Goal: Use online tool/utility: Utilize a website feature to perform a specific function

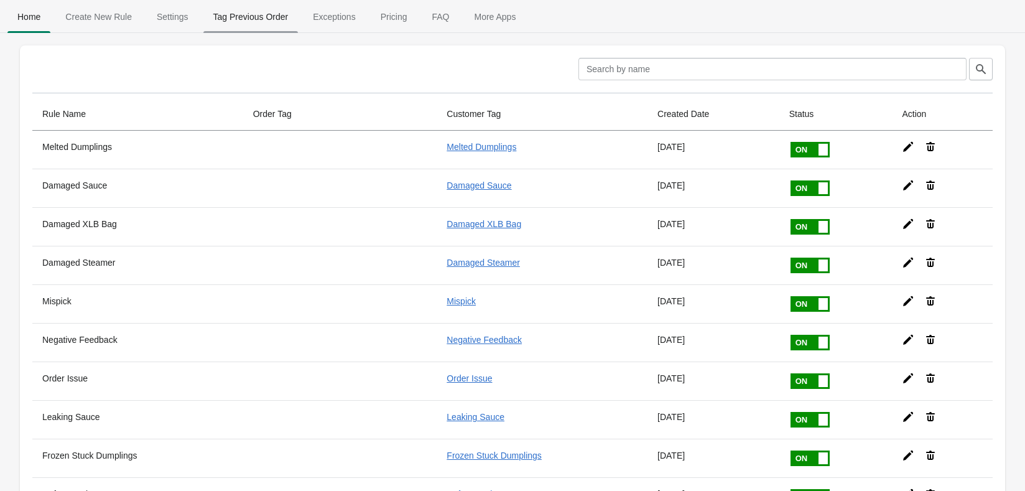
click at [281, 19] on span "Tag Previous Order" at bounding box center [250, 17] width 95 height 22
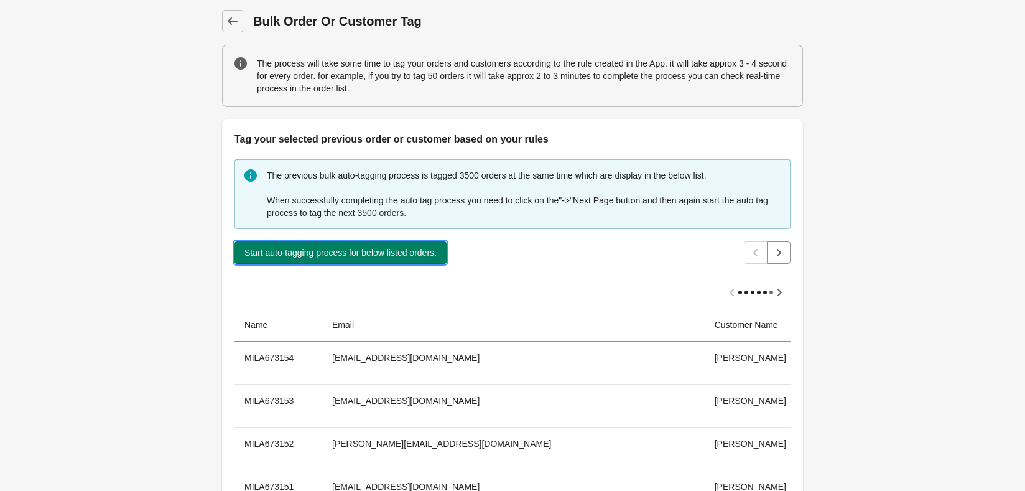
click at [367, 262] on button "Start auto-tagging process for below listed orders." at bounding box center [340, 252] width 212 height 22
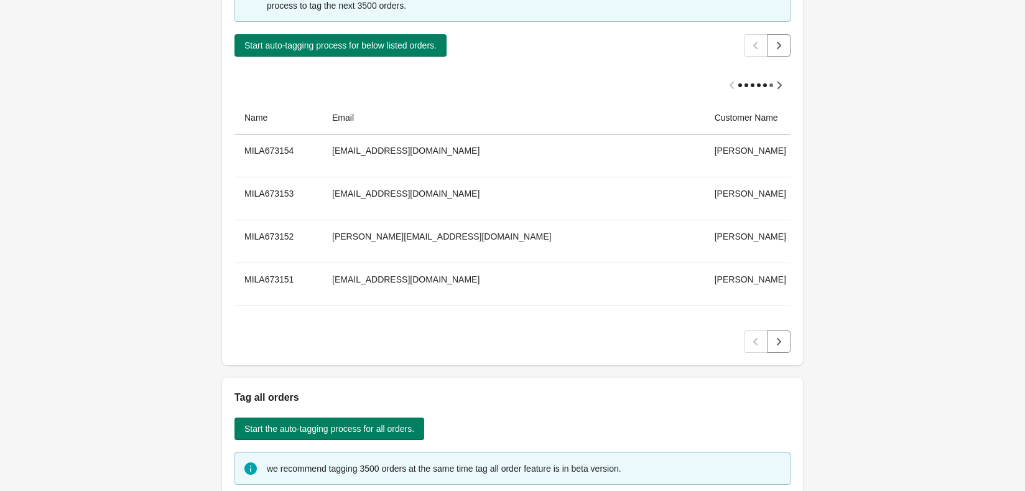
scroll to position [249, 0]
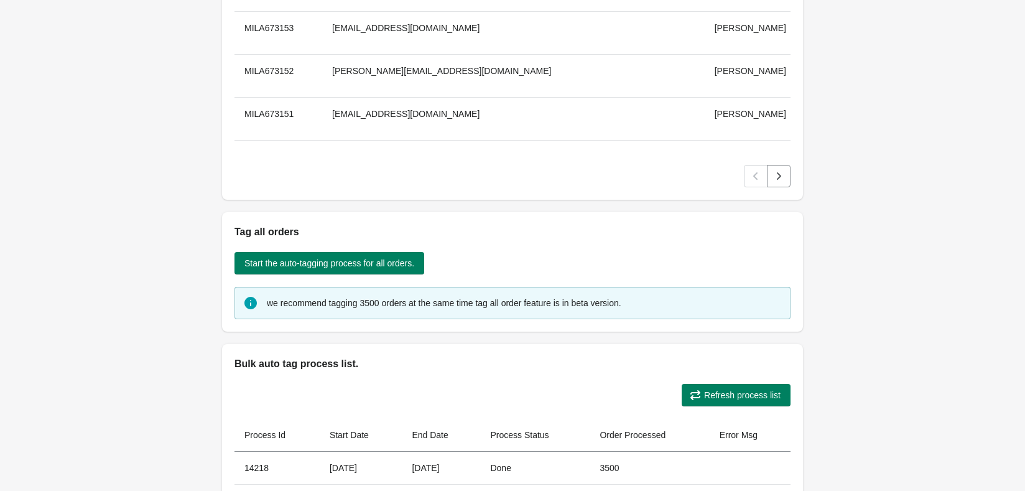
scroll to position [165, 0]
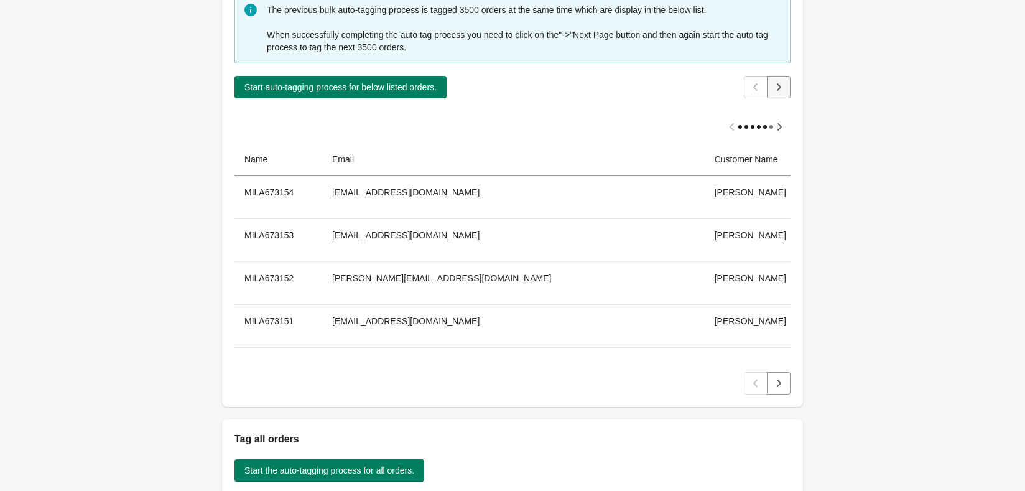
click at [778, 90] on icon "Next" at bounding box center [779, 86] width 4 height 7
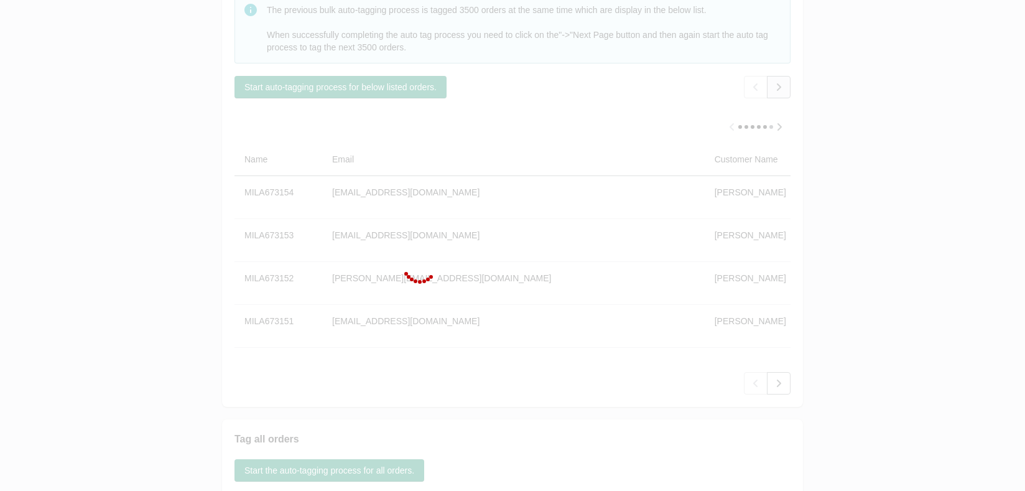
scroll to position [124, 0]
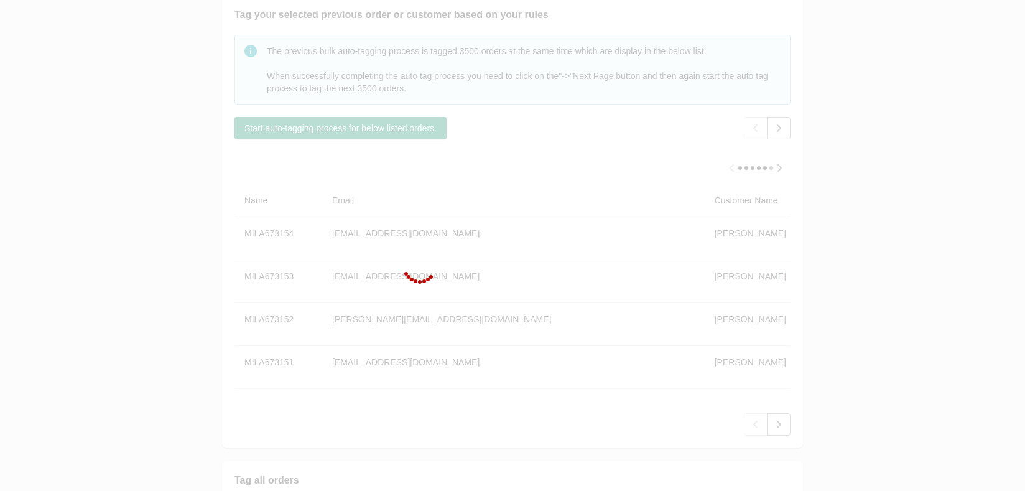
click at [780, 135] on div at bounding box center [512, 245] width 1025 height 491
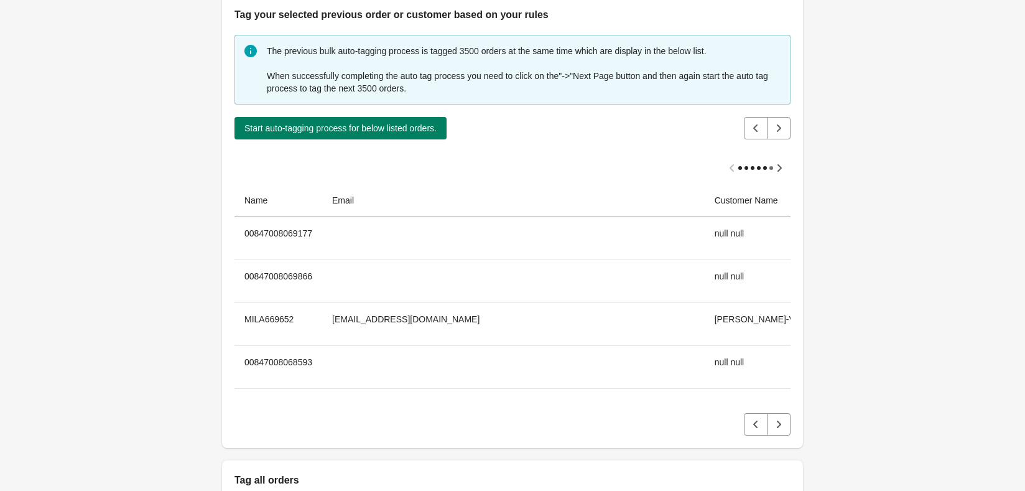
click at [429, 136] on button "Start auto-tagging process for below listed orders." at bounding box center [340, 128] width 212 height 22
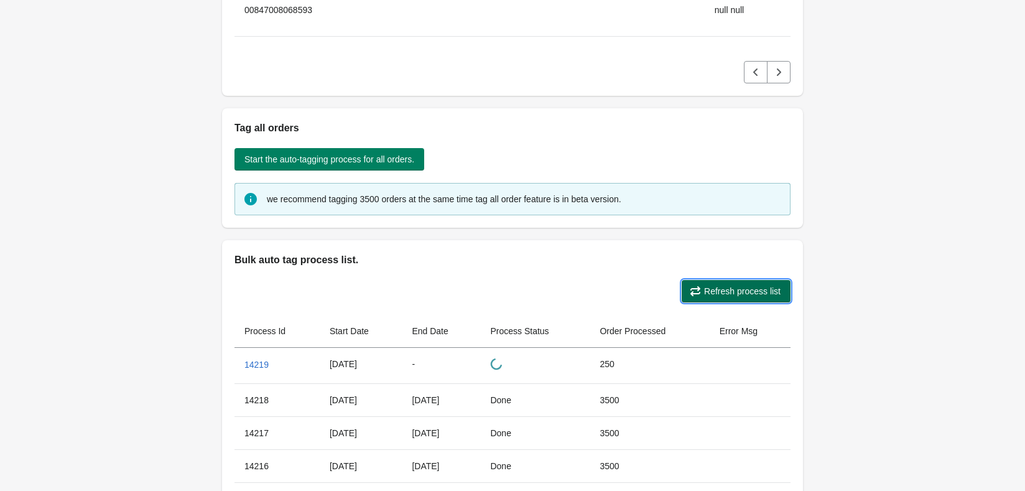
click at [731, 286] on span "Refresh process list" at bounding box center [742, 291] width 77 height 10
